Goal: Book appointment/travel/reservation

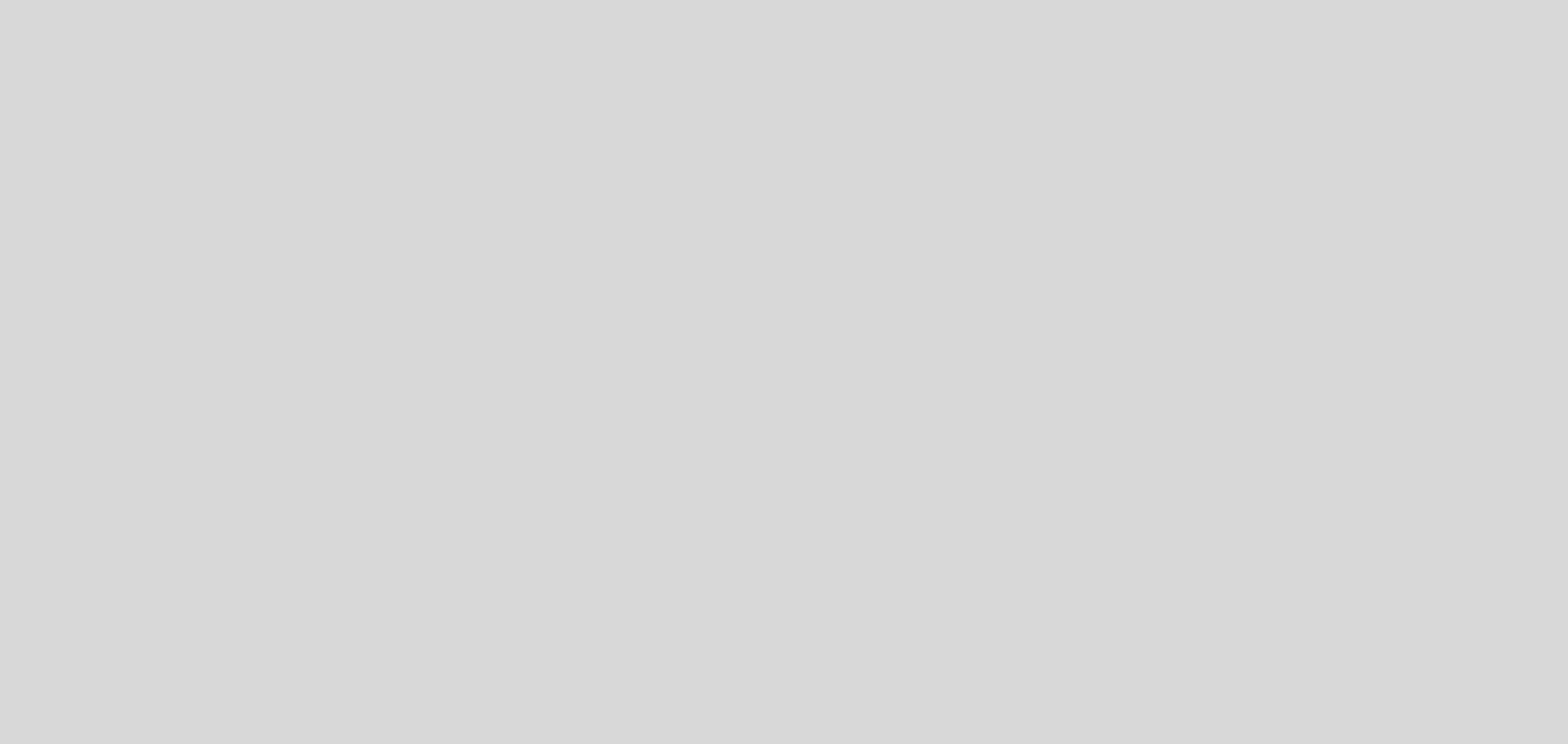
select select "es"
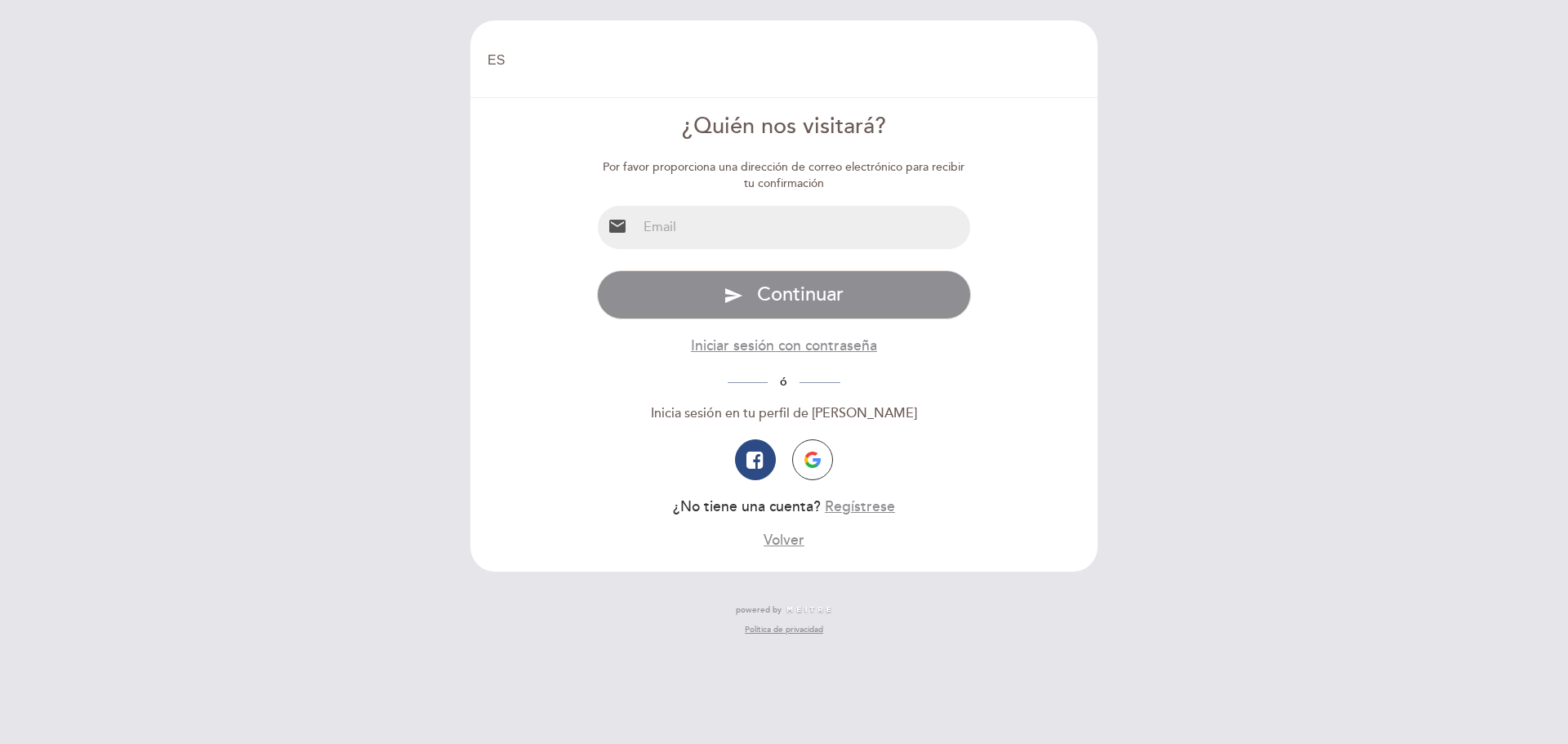
click at [684, 226] on input "email" at bounding box center [804, 227] width 334 height 43
type input "mjuliriva@hotmail.com"
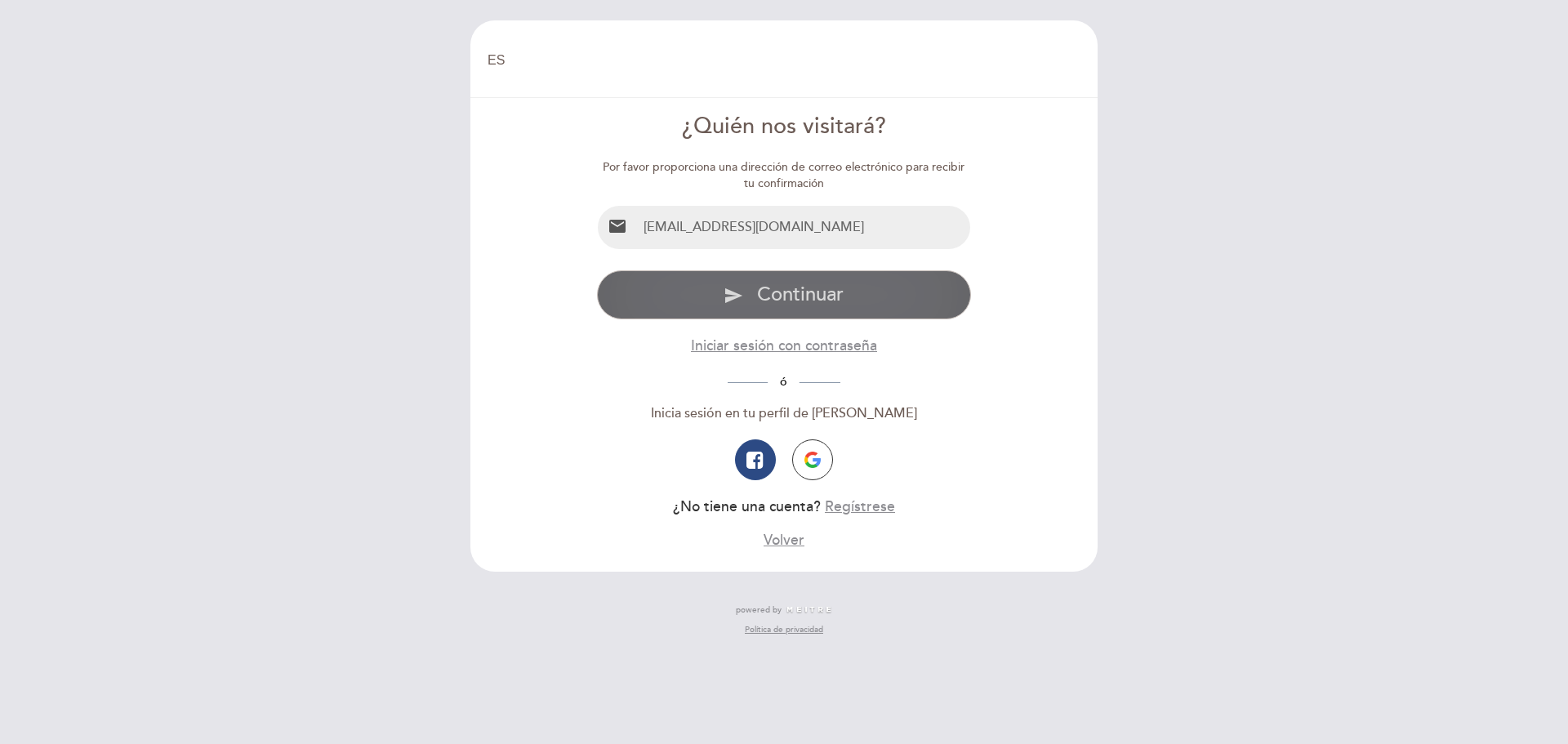
click at [744, 292] on button "send Continuar" at bounding box center [785, 294] width 375 height 49
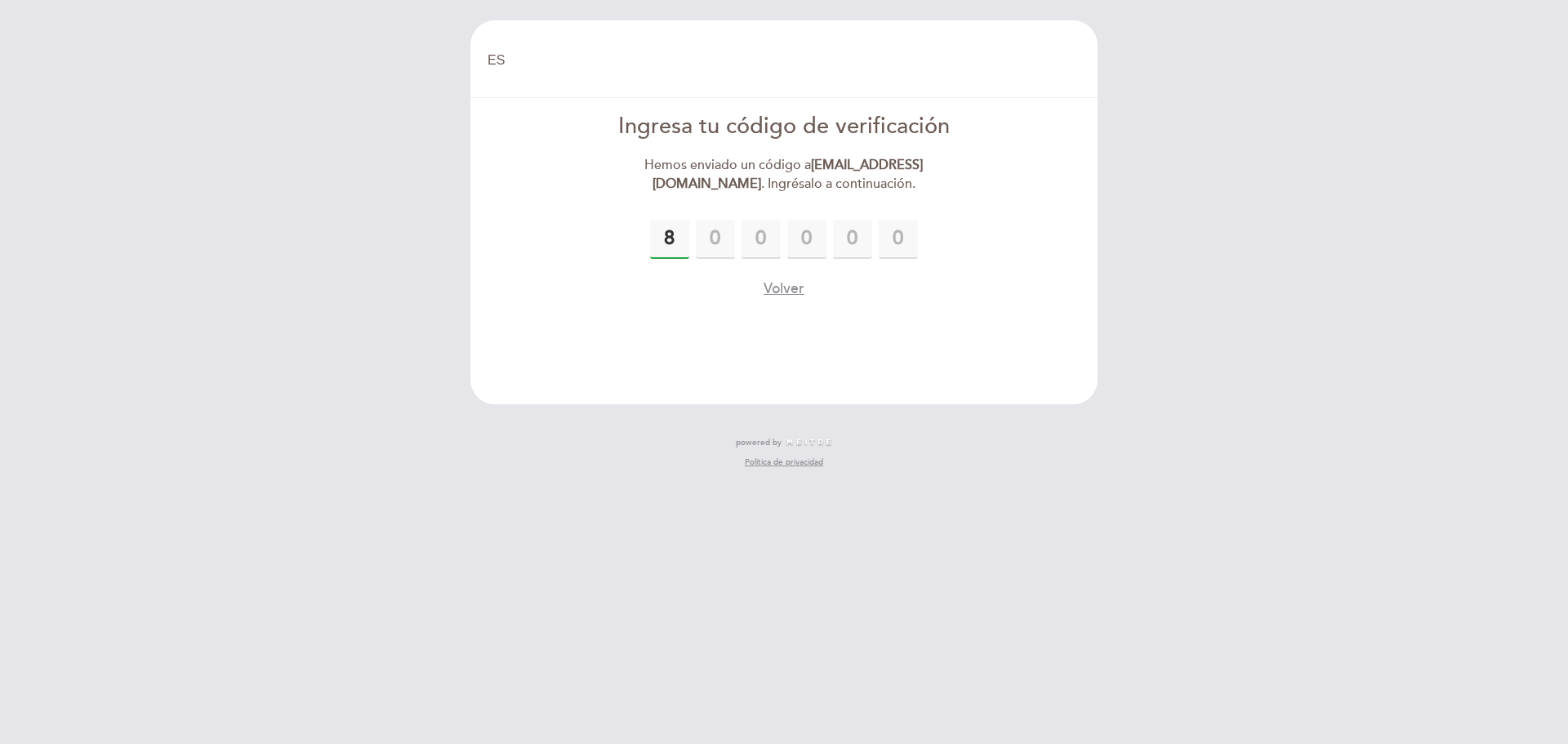
type input "8"
type input "0"
type input "4"
type input "2"
type input "9"
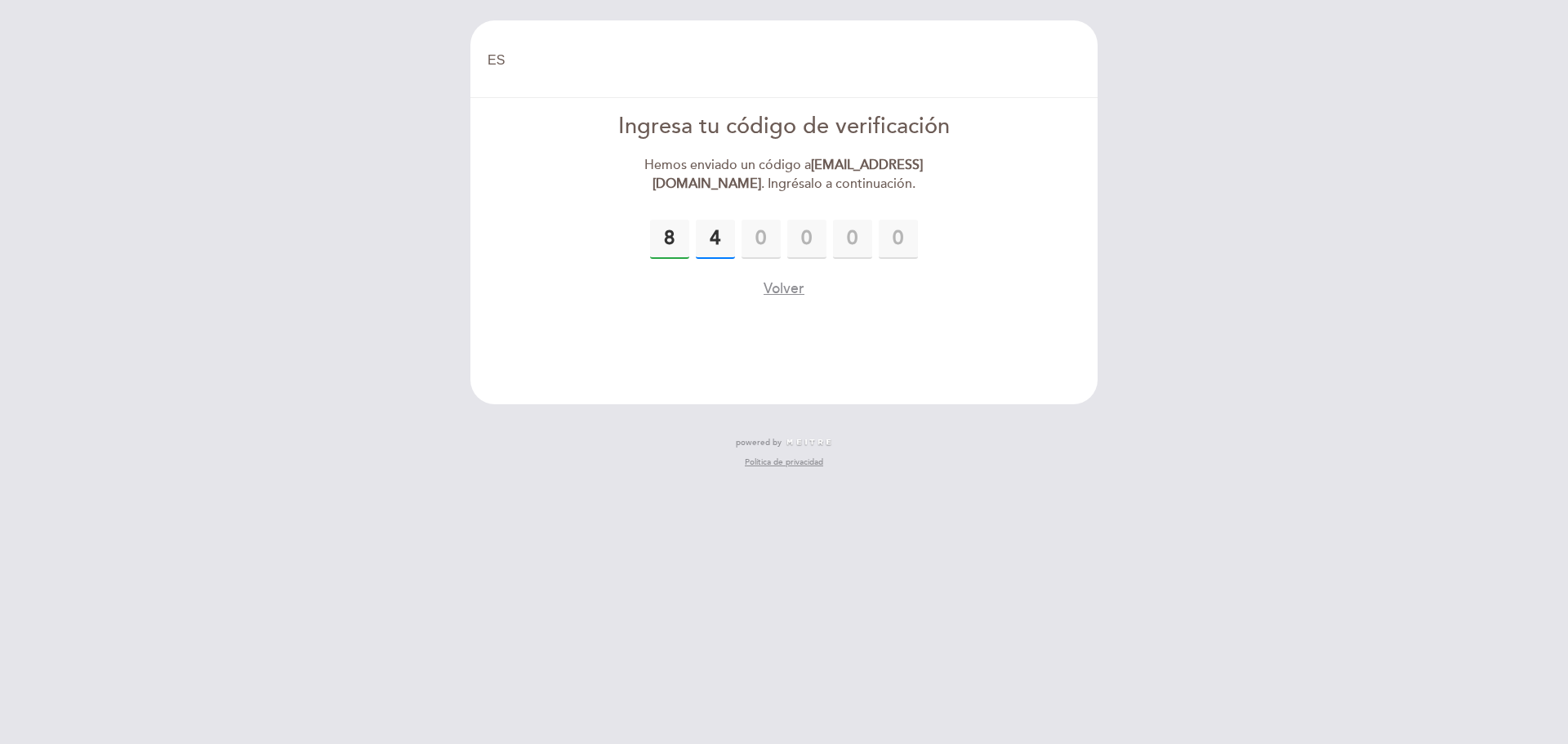
type input "4"
type input "0"
type input "4"
type input "2"
type input "9"
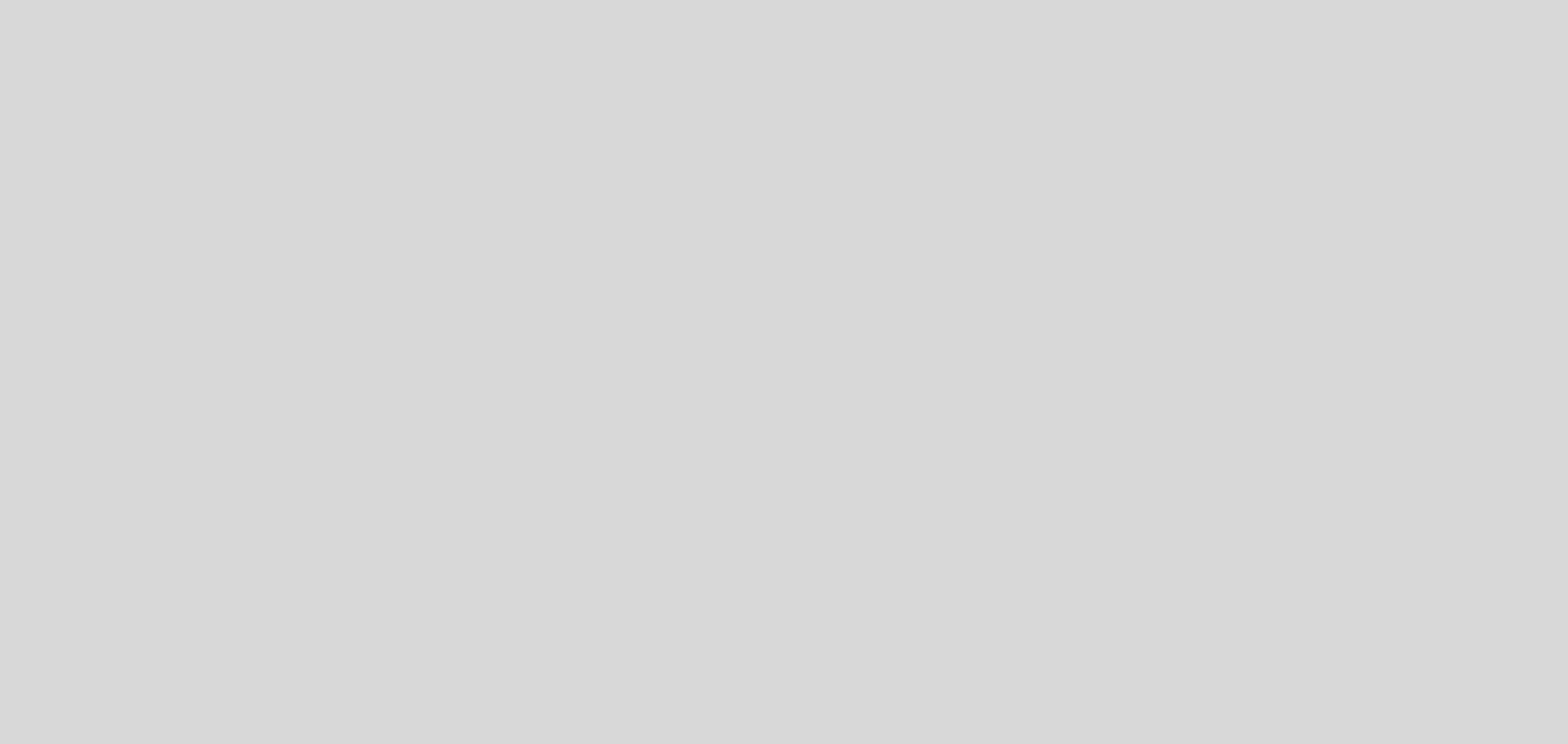
select select "es"
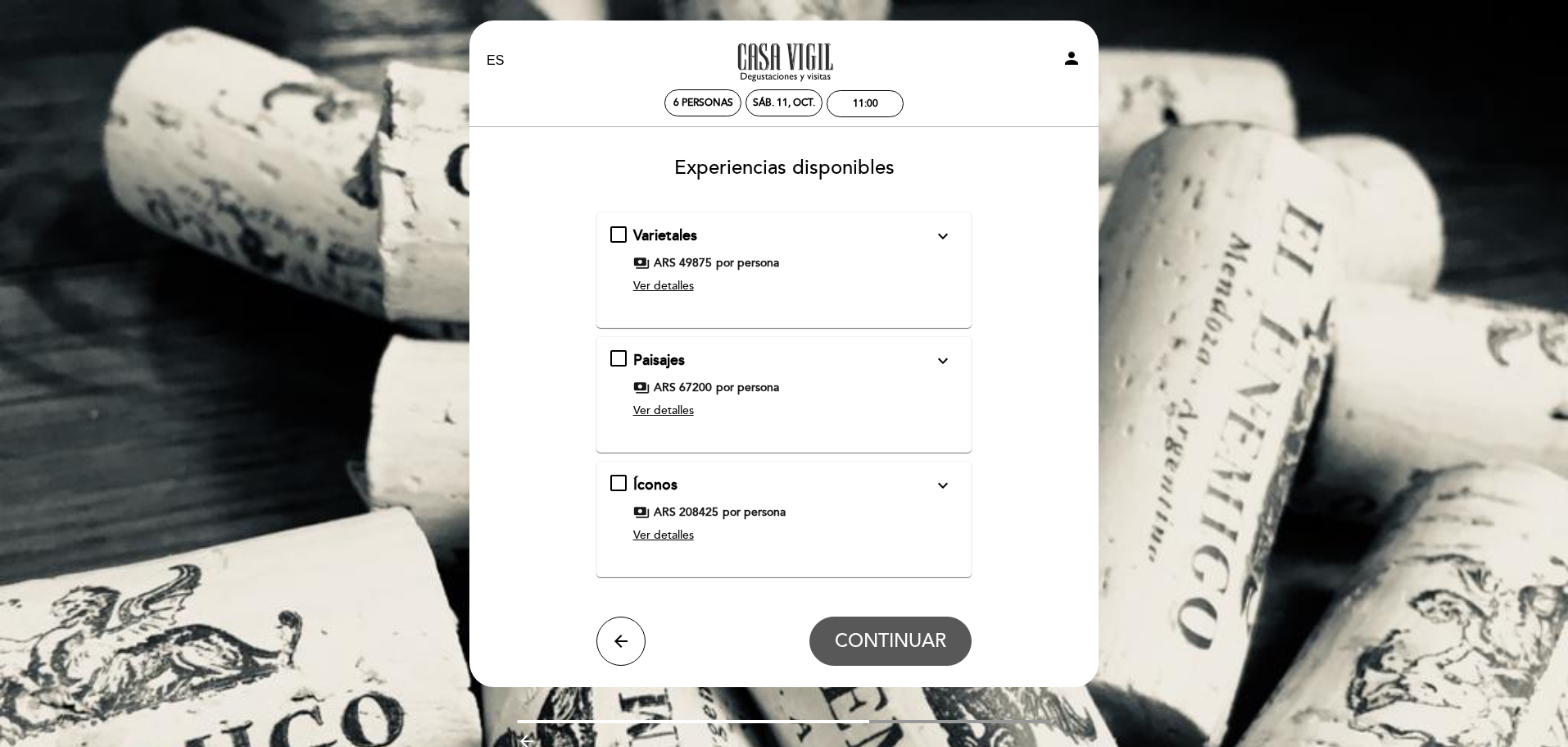
click at [659, 286] on span "Ver detalles" at bounding box center [664, 286] width 60 height 14
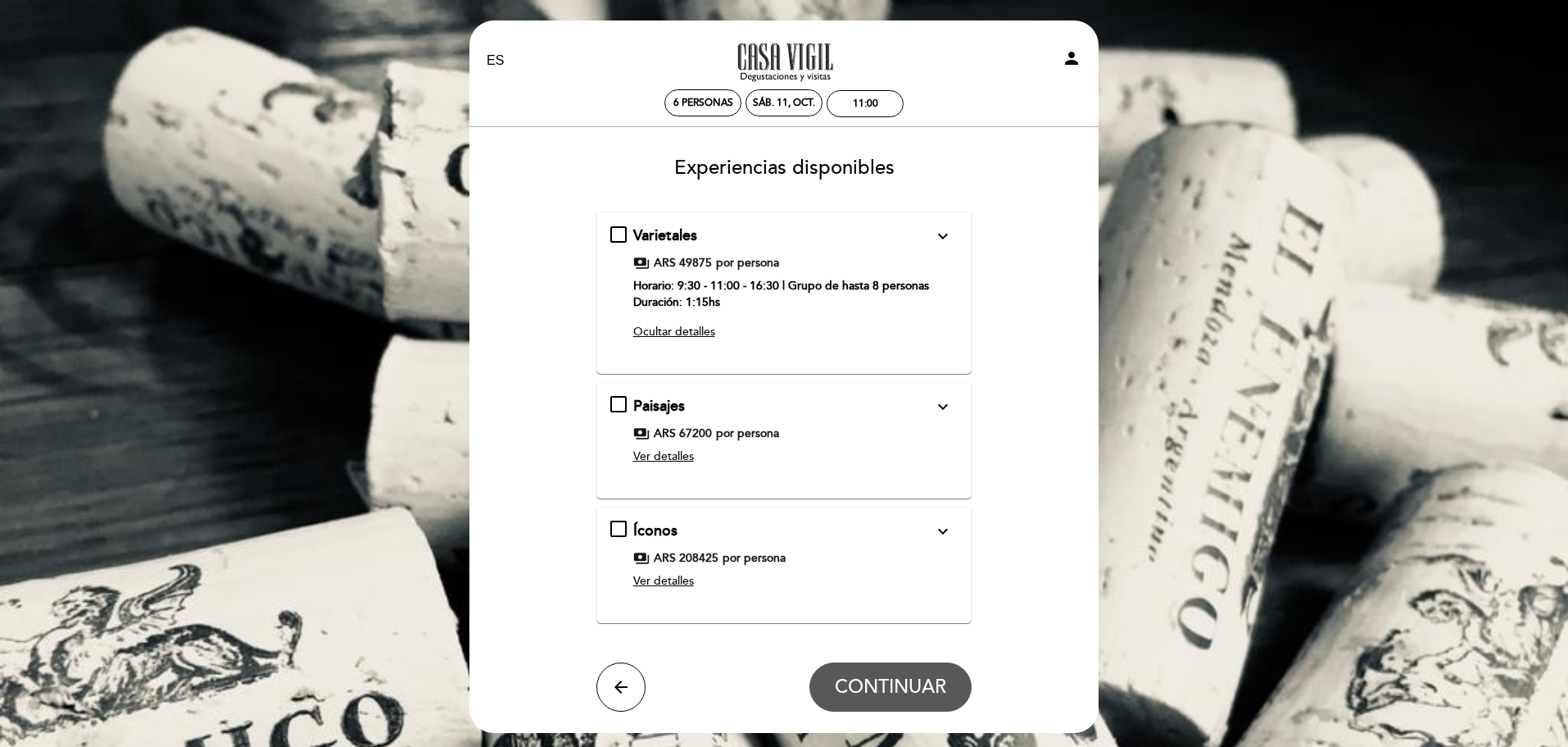
click at [657, 457] on span "Ver detalles" at bounding box center [664, 456] width 60 height 14
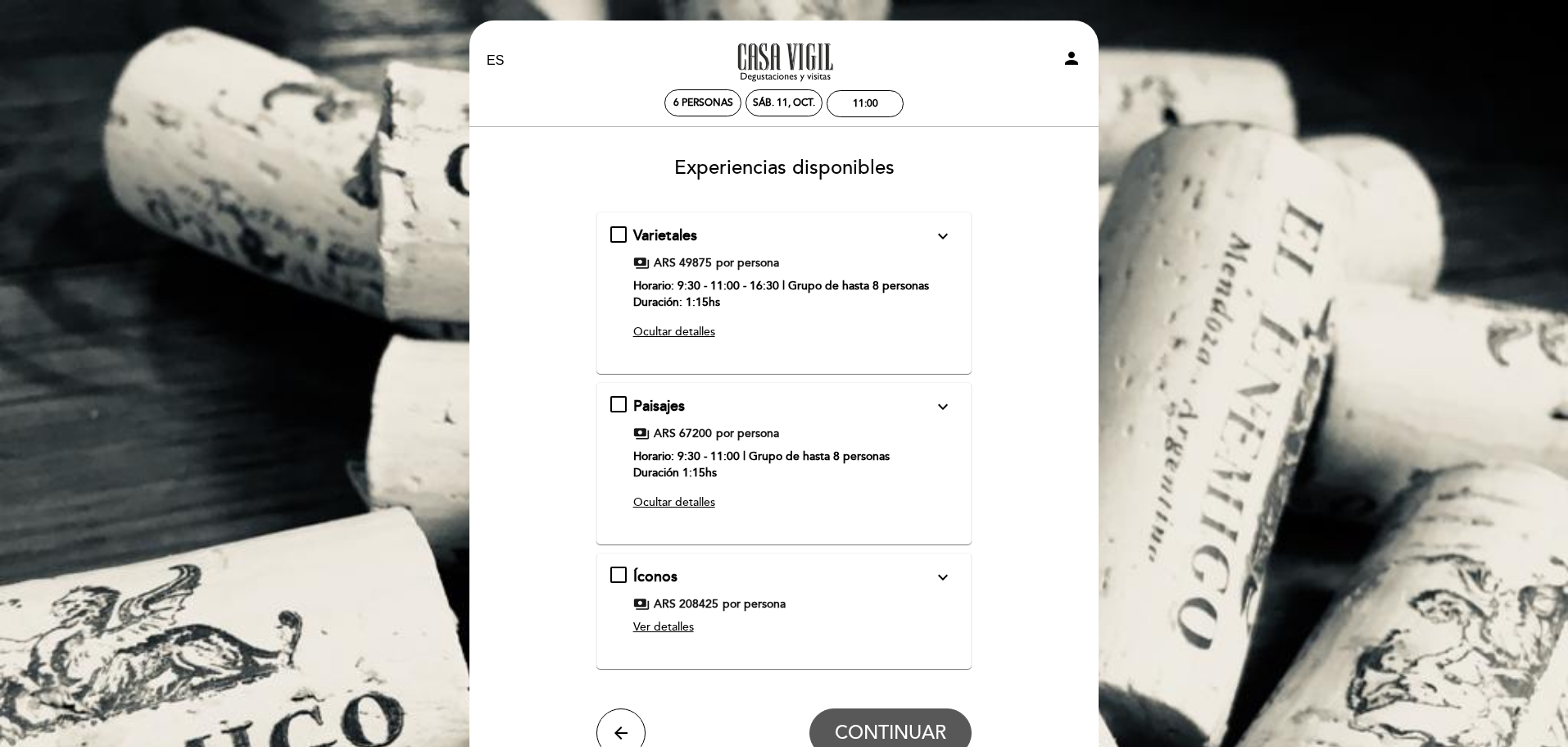
click at [651, 625] on span "Ver detalles" at bounding box center [664, 626] width 60 height 14
